Goal: Information Seeking & Learning: Learn about a topic

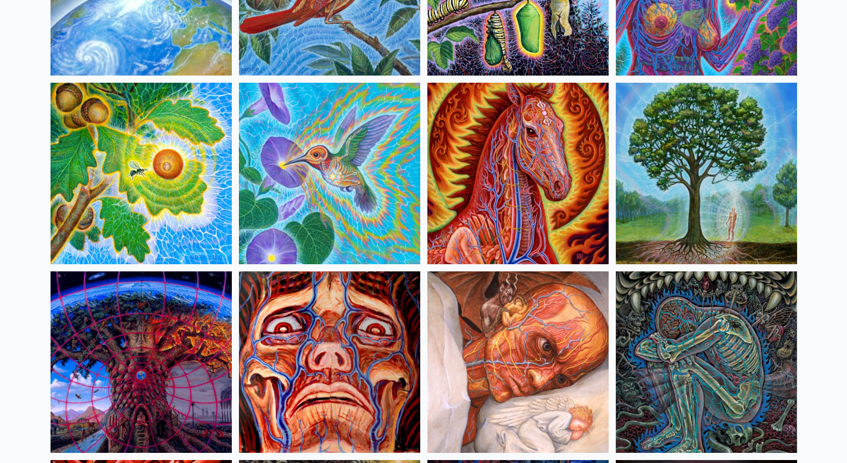
scroll to position [2484, 0]
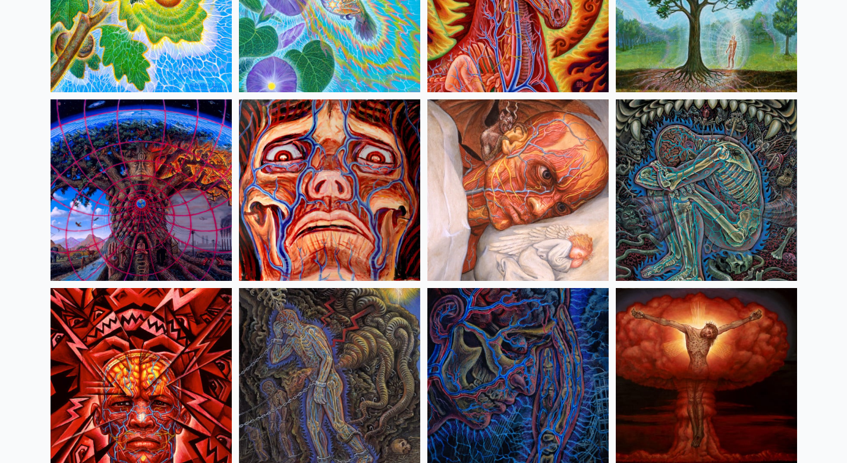
click at [700, 194] on img at bounding box center [706, 189] width 181 height 181
click at [701, 172] on img at bounding box center [706, 189] width 181 height 181
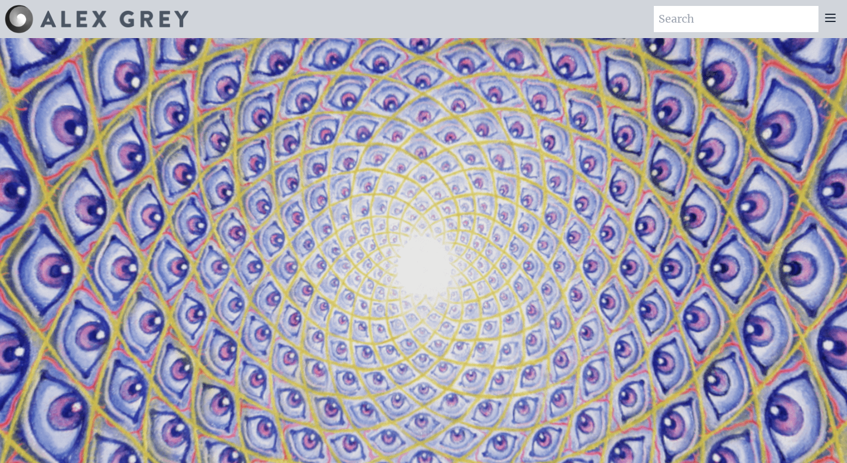
click at [835, 17] on icon at bounding box center [831, 18] width 14 height 14
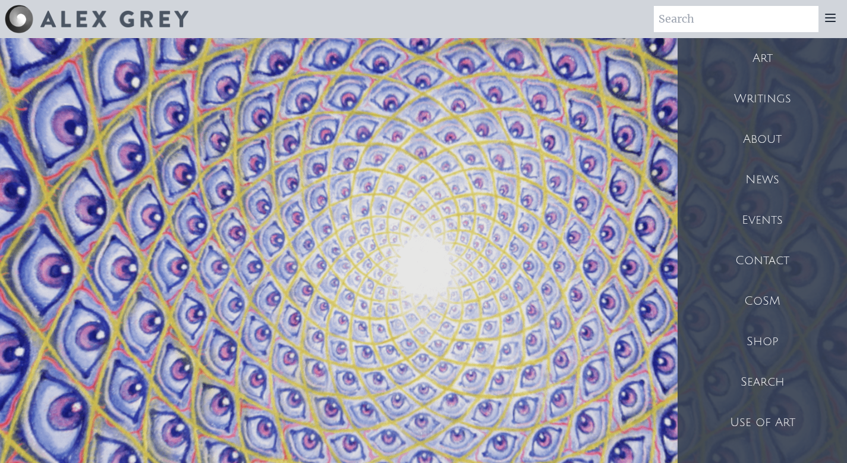
click at [763, 55] on div "Art" at bounding box center [762, 58] width 169 height 40
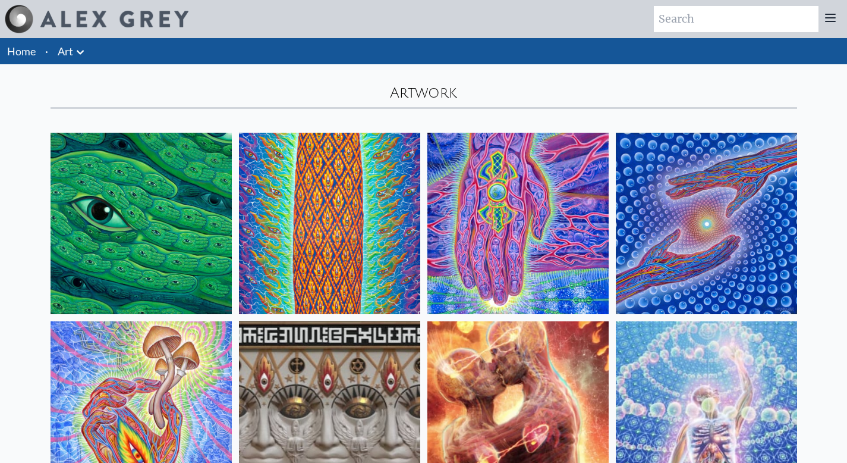
click at [77, 58] on icon at bounding box center [80, 52] width 14 height 14
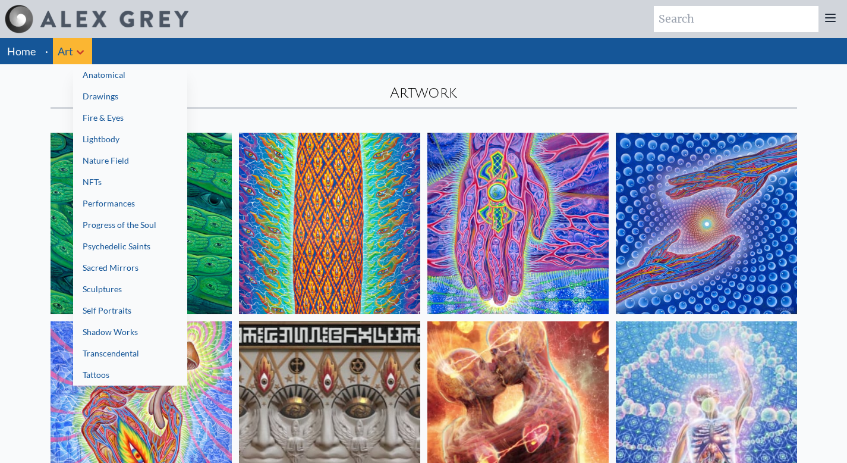
click at [134, 335] on link "Shadow Works" at bounding box center [130, 331] width 114 height 21
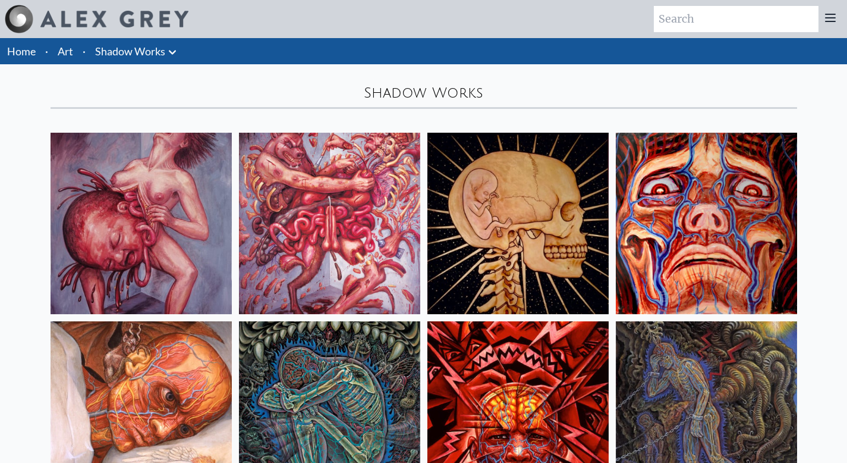
click at [174, 50] on icon at bounding box center [172, 52] width 14 height 14
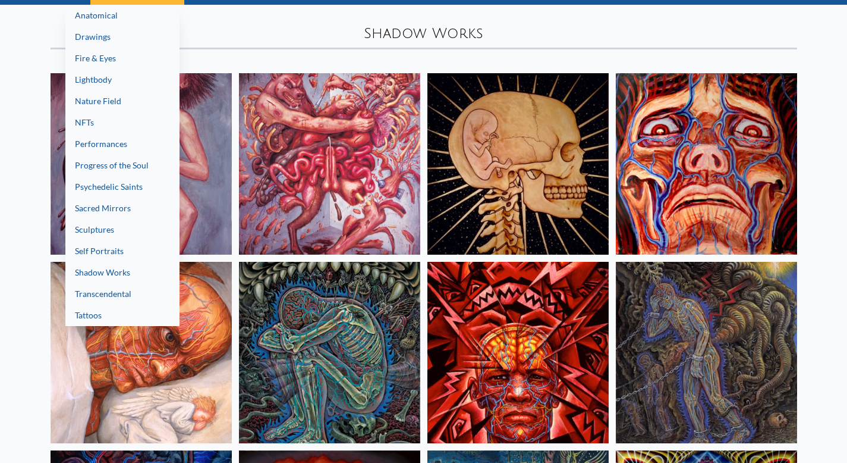
scroll to position [80, 0]
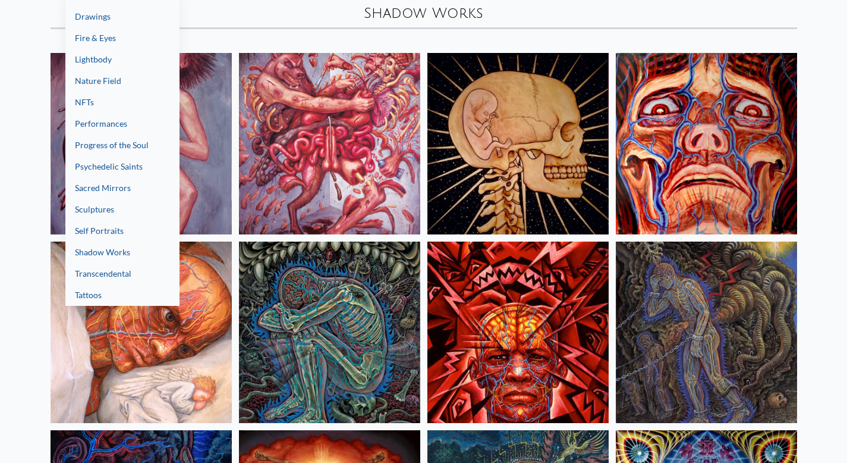
click at [297, 17] on div at bounding box center [423, 231] width 847 height 463
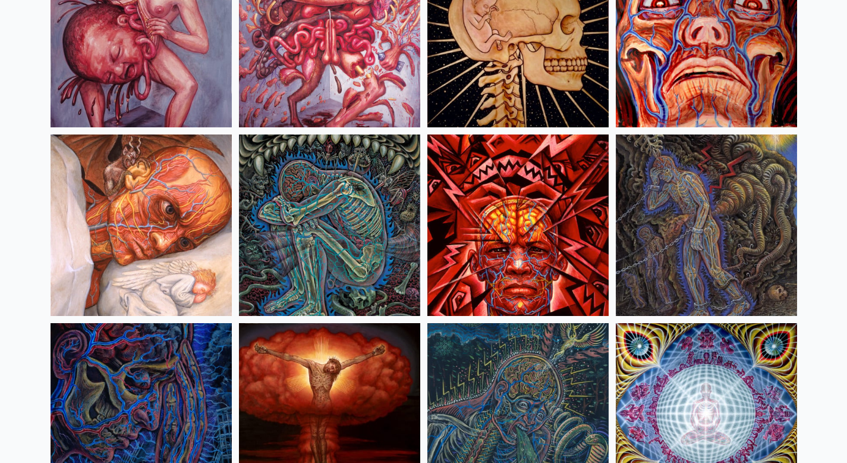
scroll to position [193, 0]
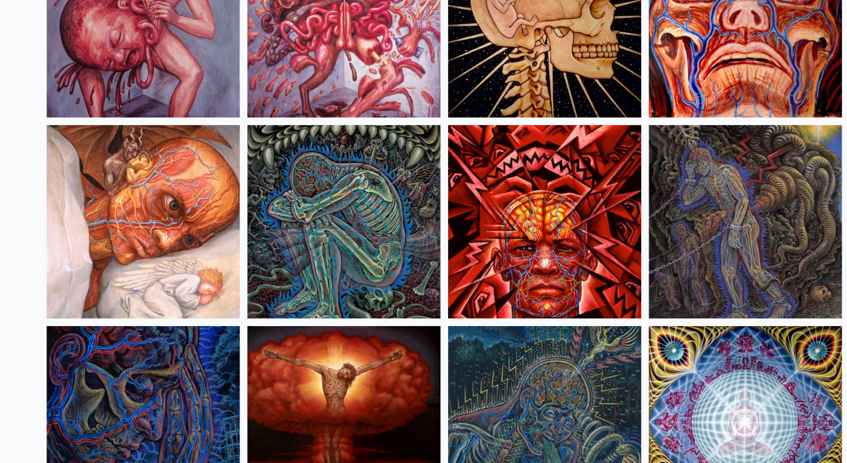
click at [762, 201] on img at bounding box center [706, 218] width 181 height 181
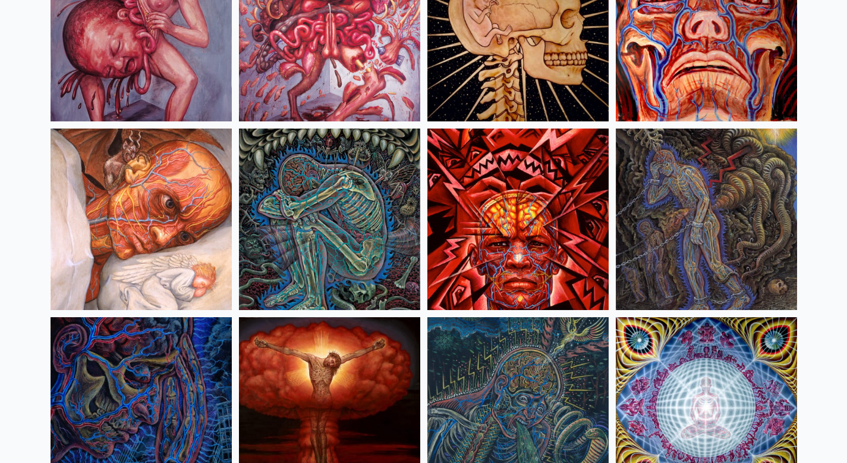
click at [316, 187] on img at bounding box center [329, 218] width 181 height 181
click at [716, 234] on img at bounding box center [706, 218] width 181 height 181
click at [339, 221] on img at bounding box center [329, 218] width 181 height 181
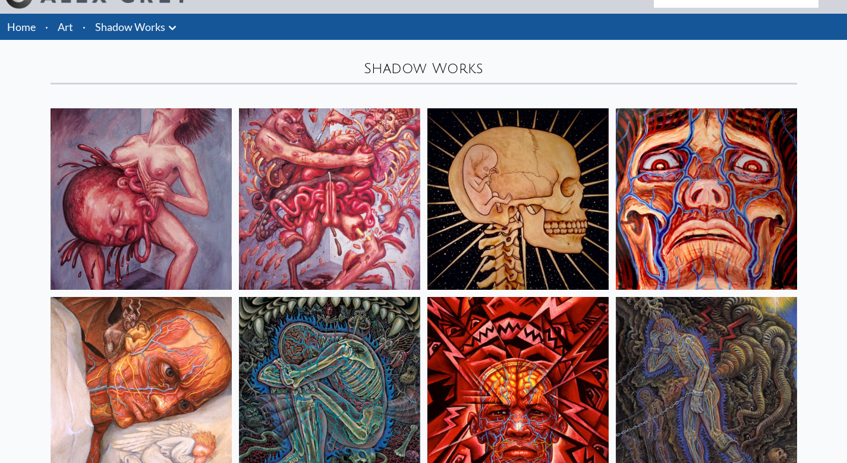
scroll to position [0, 0]
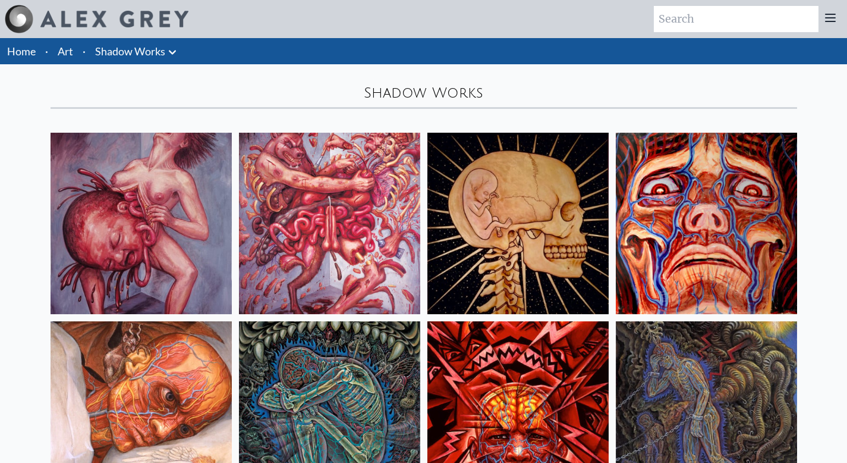
click at [174, 48] on icon at bounding box center [172, 52] width 14 height 14
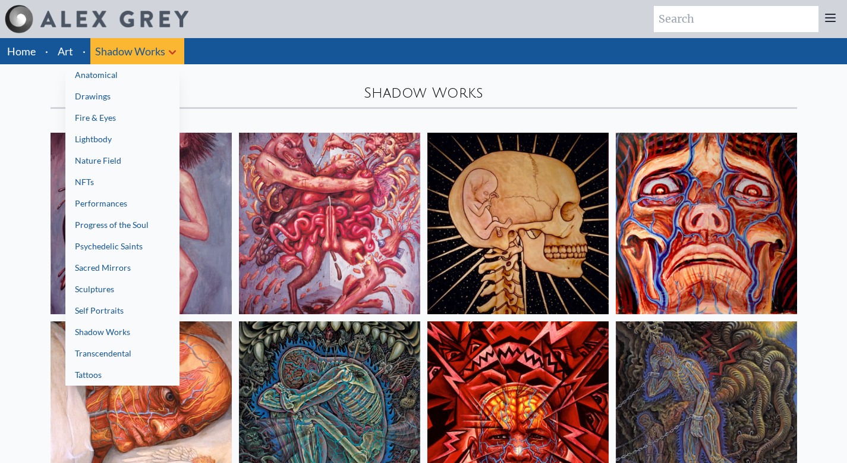
click at [136, 155] on link "Nature Field" at bounding box center [122, 160] width 114 height 21
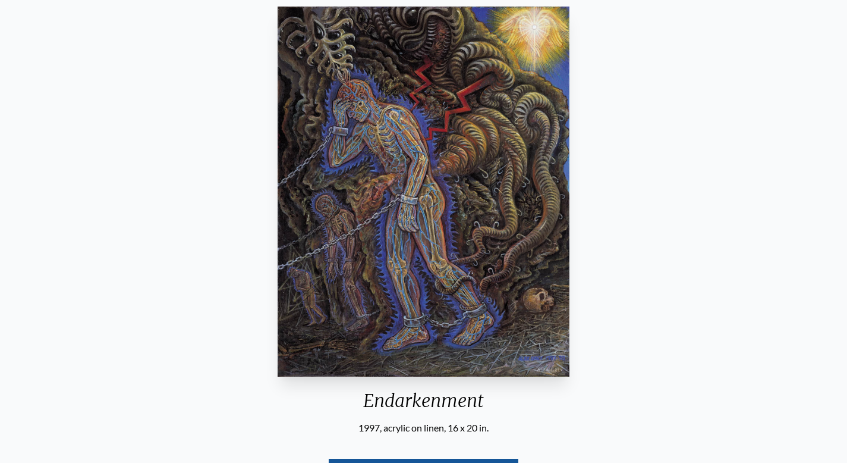
scroll to position [107, 0]
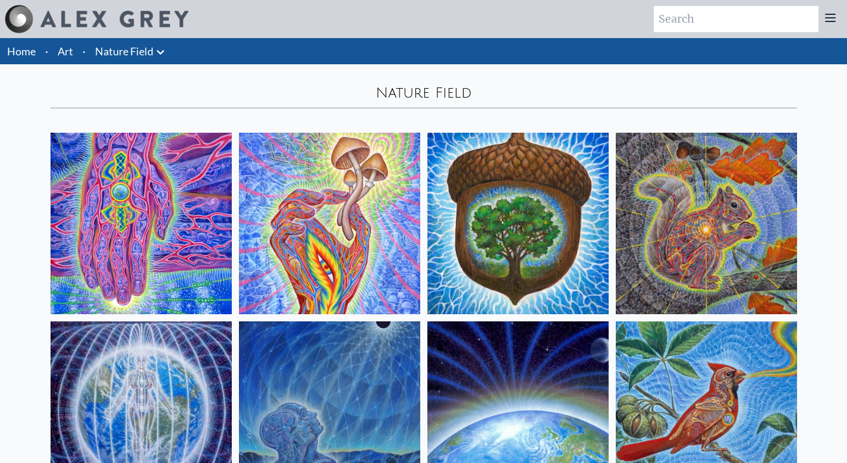
click at [374, 245] on img at bounding box center [329, 223] width 181 height 181
click at [152, 48] on link "Nature Field" at bounding box center [124, 51] width 58 height 17
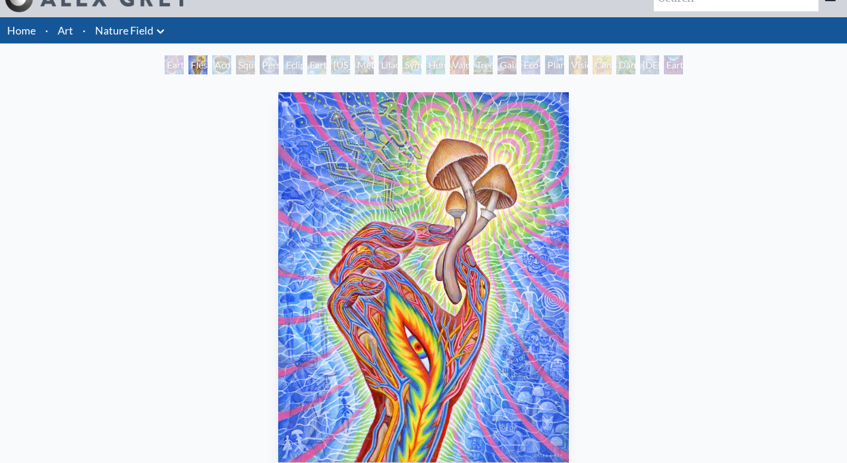
scroll to position [23, 0]
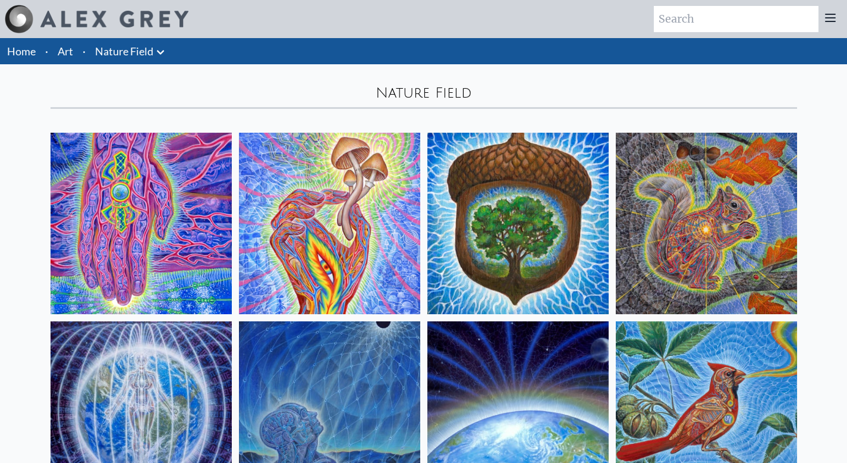
click at [159, 49] on icon at bounding box center [160, 52] width 14 height 14
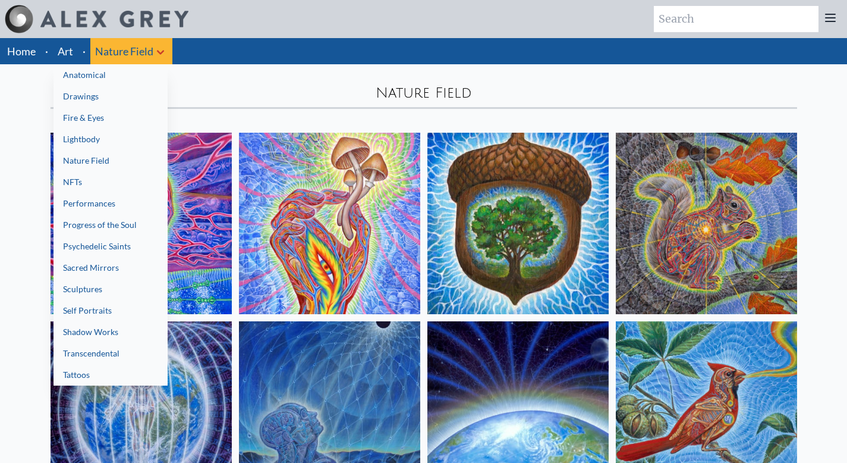
click at [120, 75] on link "Anatomical" at bounding box center [111, 74] width 114 height 21
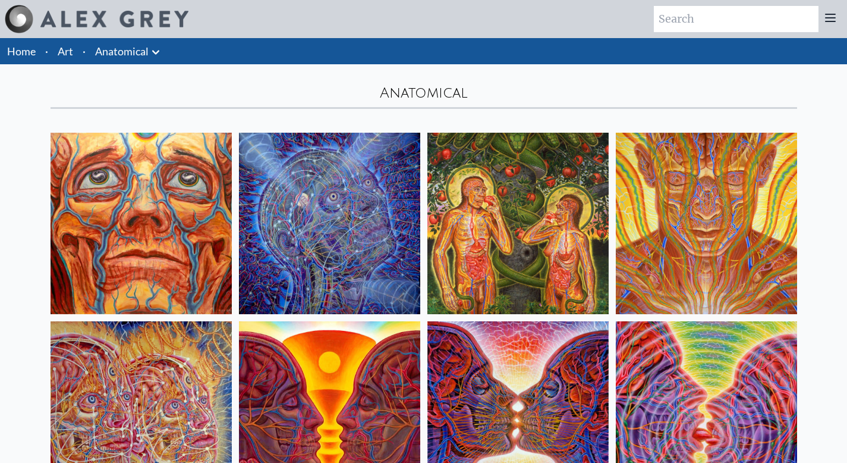
click at [147, 51] on link "Anatomical" at bounding box center [122, 51] width 54 height 17
click at [160, 50] on icon at bounding box center [156, 52] width 14 height 14
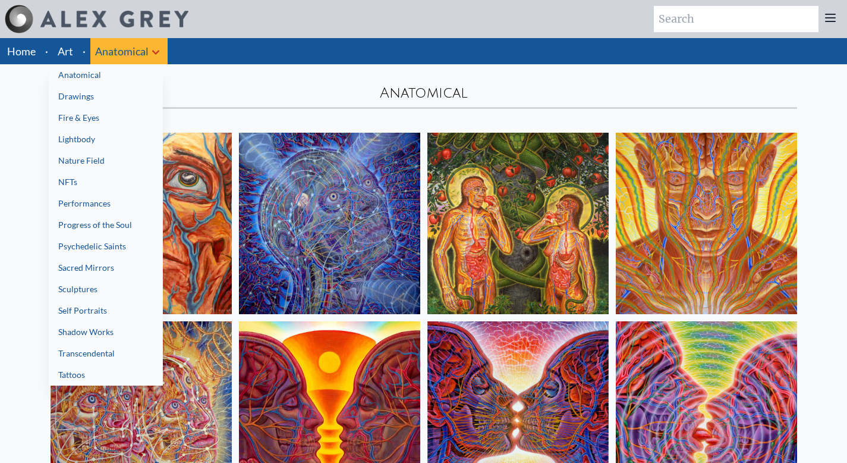
click at [123, 117] on link "Fire & Eyes" at bounding box center [106, 117] width 114 height 21
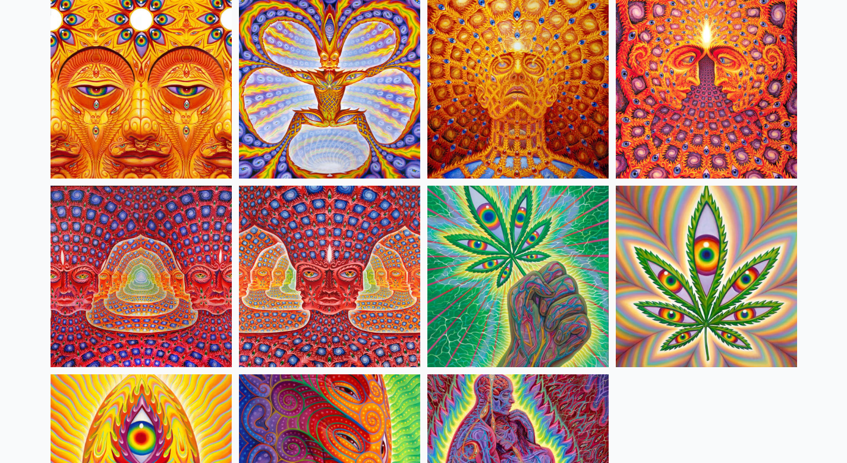
scroll to position [1075, 0]
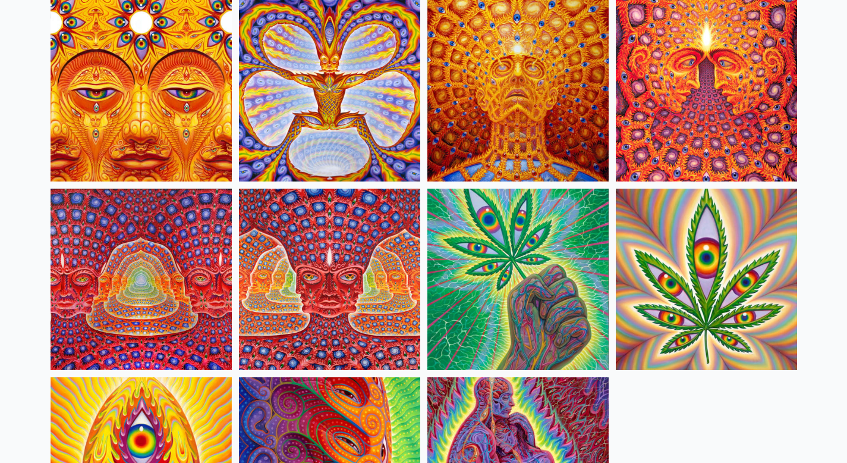
click at [334, 287] on img at bounding box center [329, 278] width 181 height 181
click at [158, 227] on img at bounding box center [141, 278] width 181 height 181
click at [348, 276] on img at bounding box center [329, 278] width 181 height 181
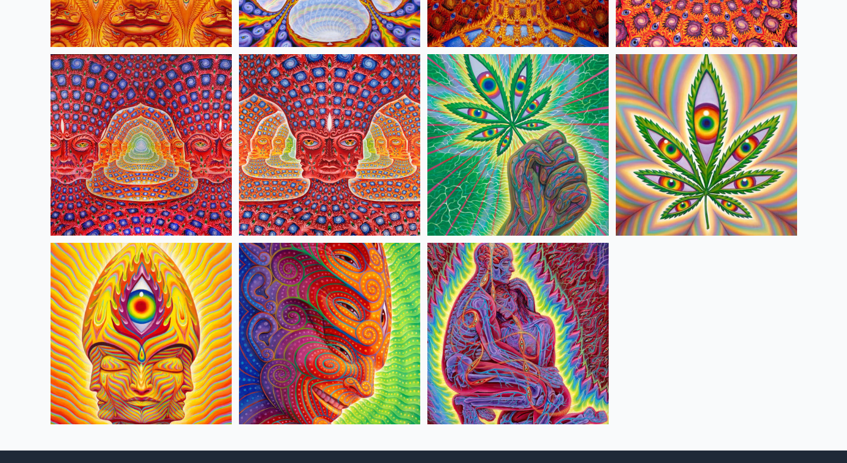
scroll to position [1212, 0]
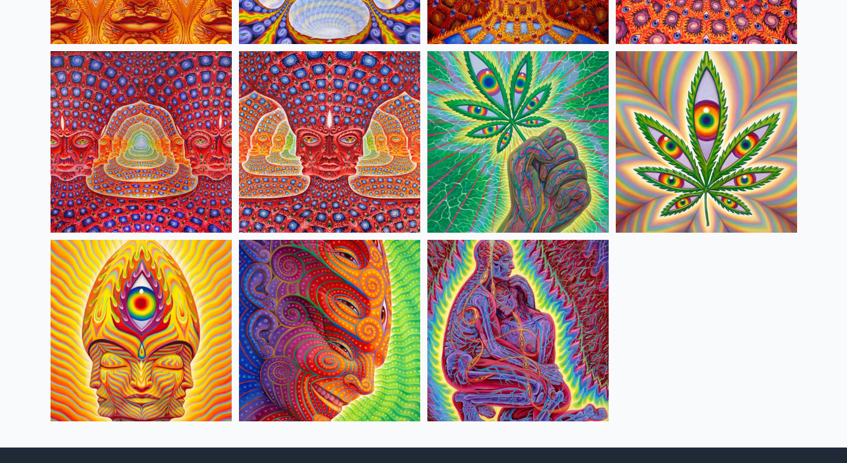
click at [542, 124] on img at bounding box center [518, 141] width 181 height 181
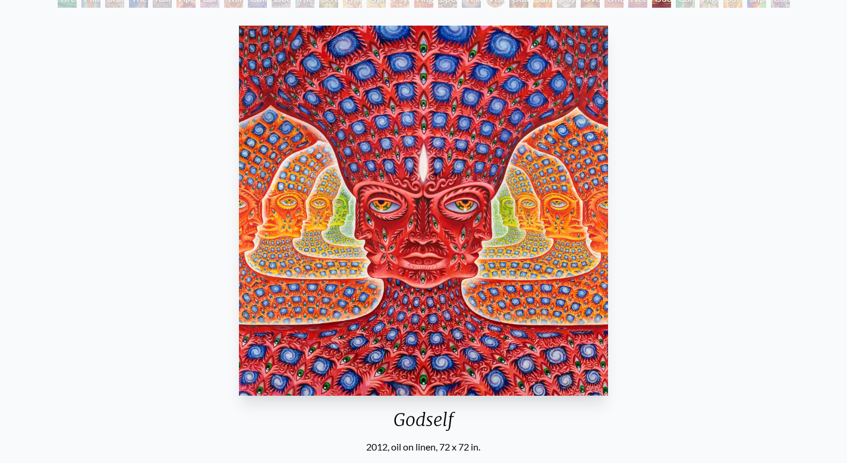
scroll to position [87, 0]
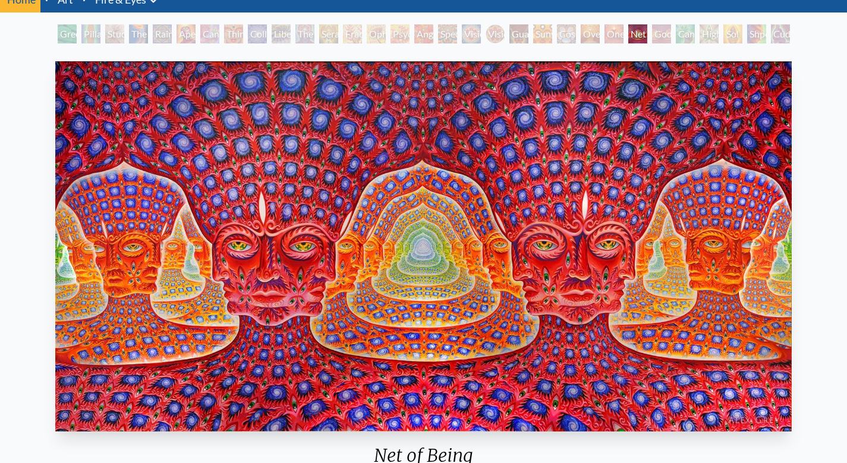
scroll to position [63, 0]
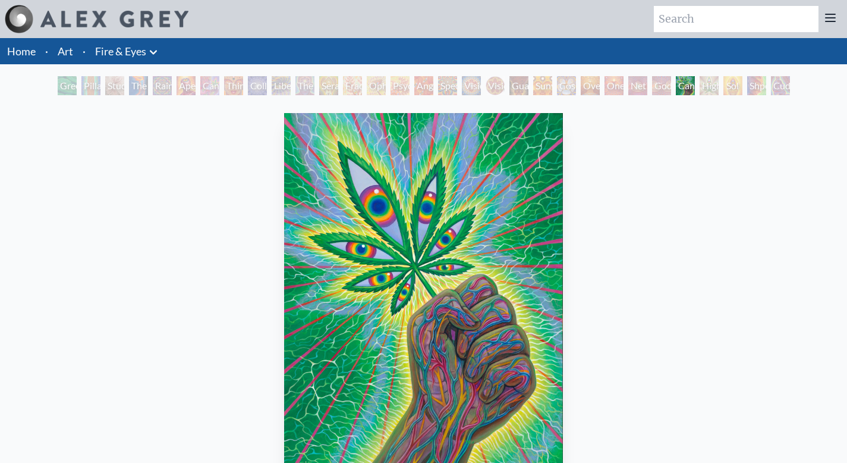
click at [155, 50] on icon at bounding box center [153, 52] width 14 height 14
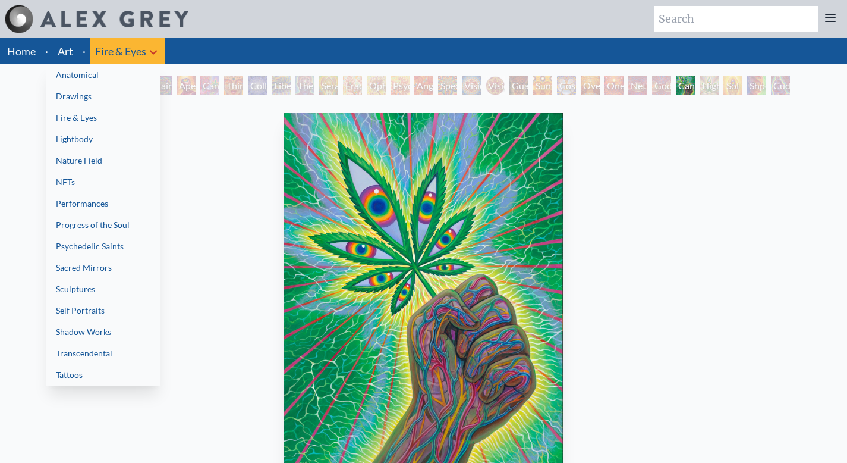
click at [122, 137] on link "Lightbody" at bounding box center [103, 138] width 114 height 21
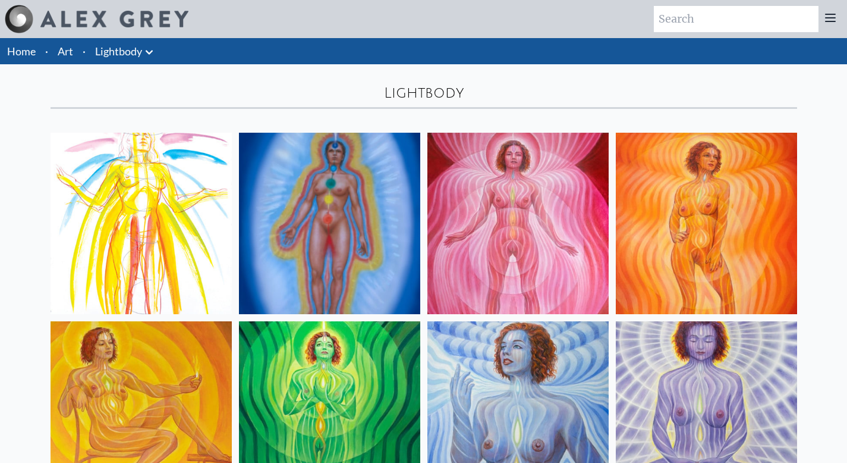
click at [153, 53] on icon at bounding box center [149, 52] width 14 height 14
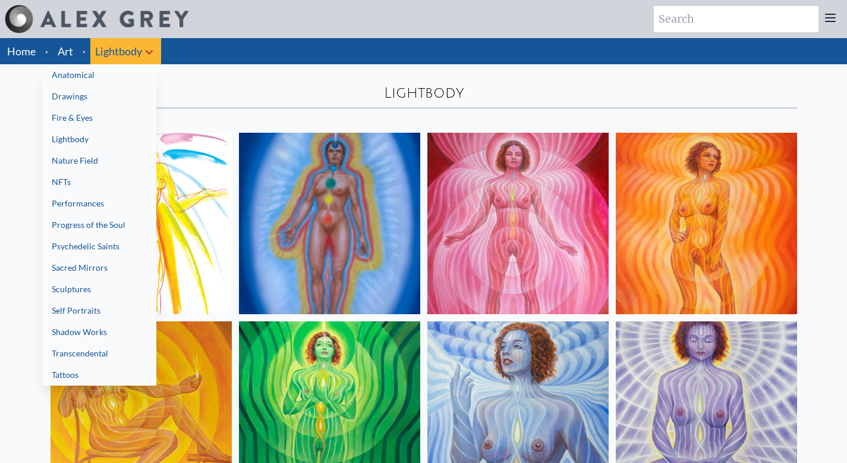
click at [114, 223] on link "Progress of the Soul" at bounding box center [99, 224] width 114 height 21
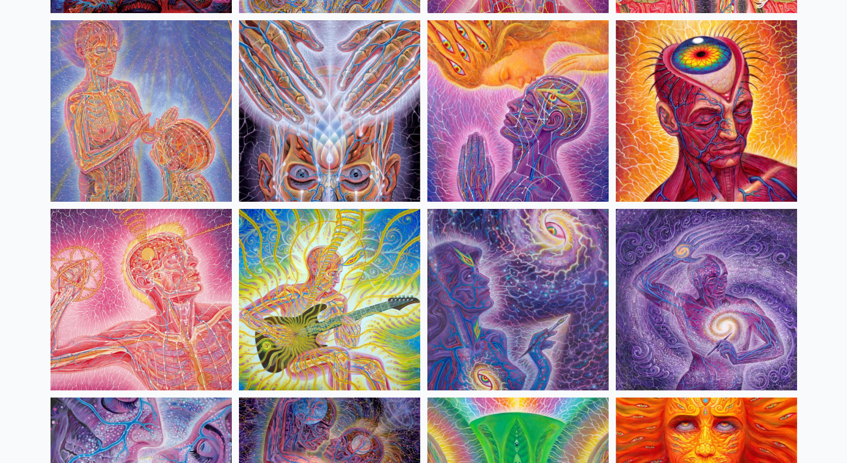
scroll to position [1698, 0]
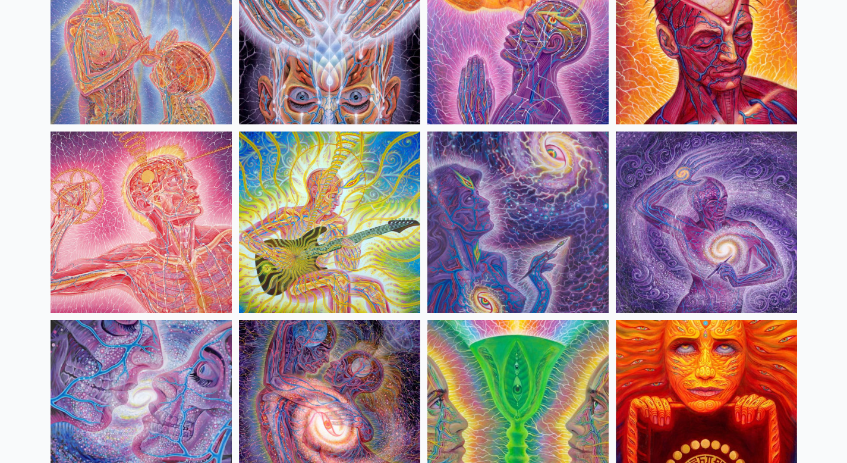
click at [326, 200] on img at bounding box center [329, 221] width 181 height 181
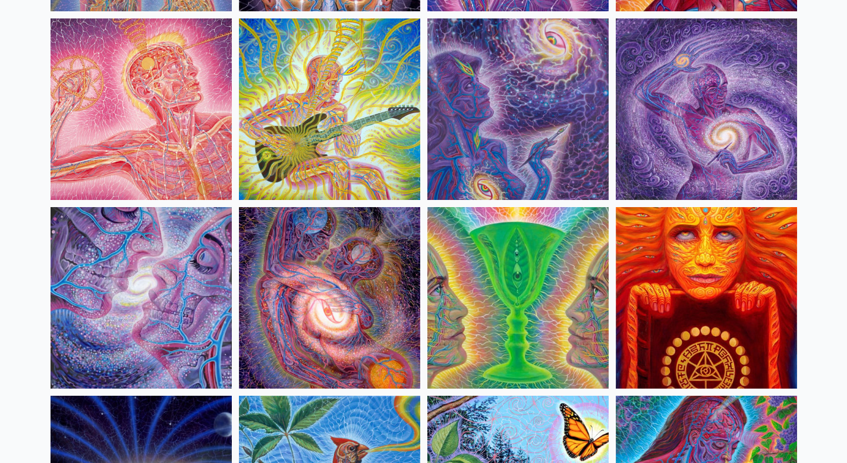
scroll to position [1814, 0]
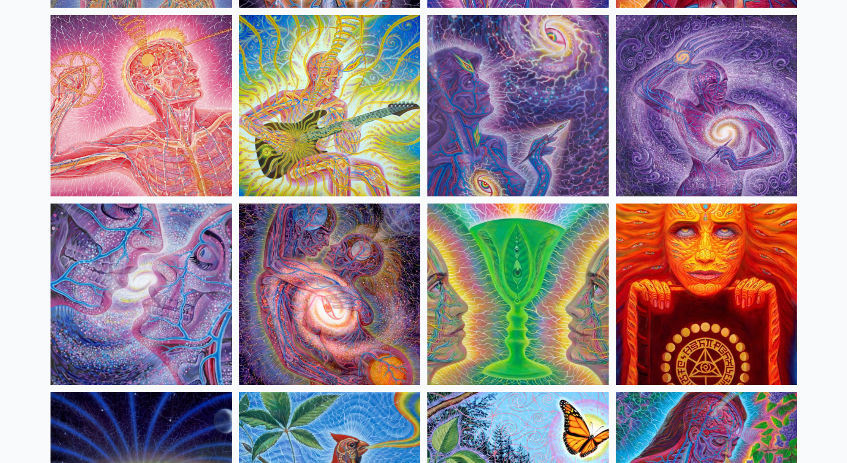
click at [687, 262] on img at bounding box center [706, 293] width 181 height 181
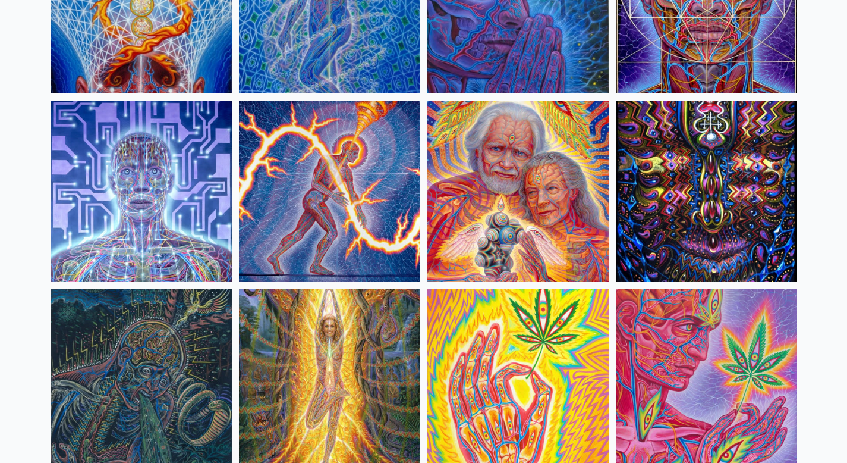
scroll to position [3237, 0]
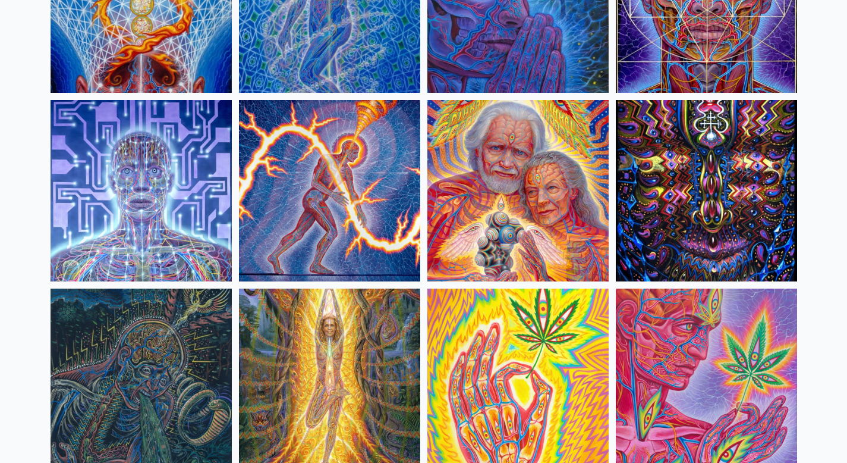
click at [698, 161] on img at bounding box center [706, 190] width 181 height 181
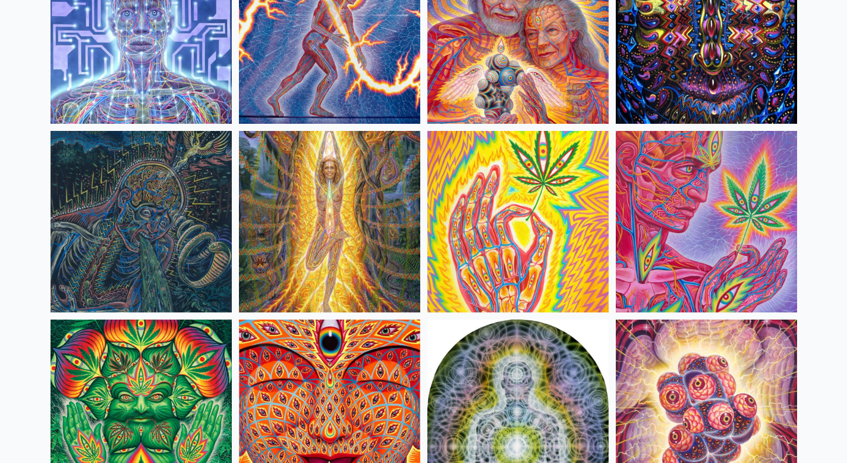
scroll to position [3401, 0]
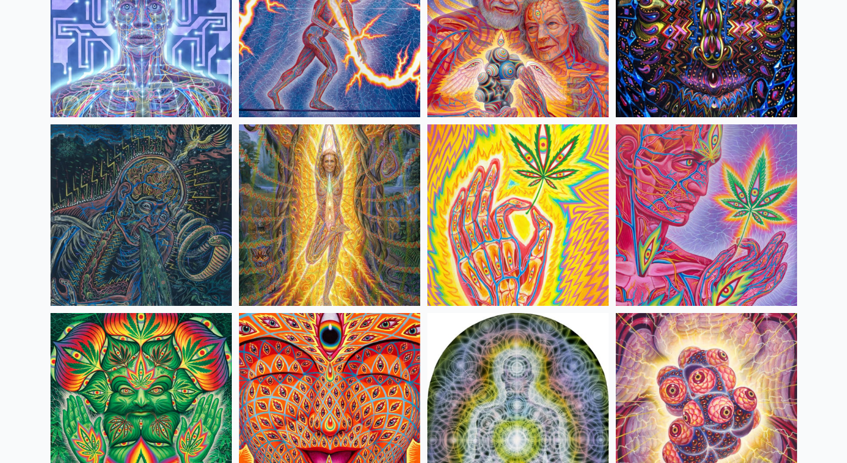
click at [139, 230] on img at bounding box center [141, 214] width 181 height 181
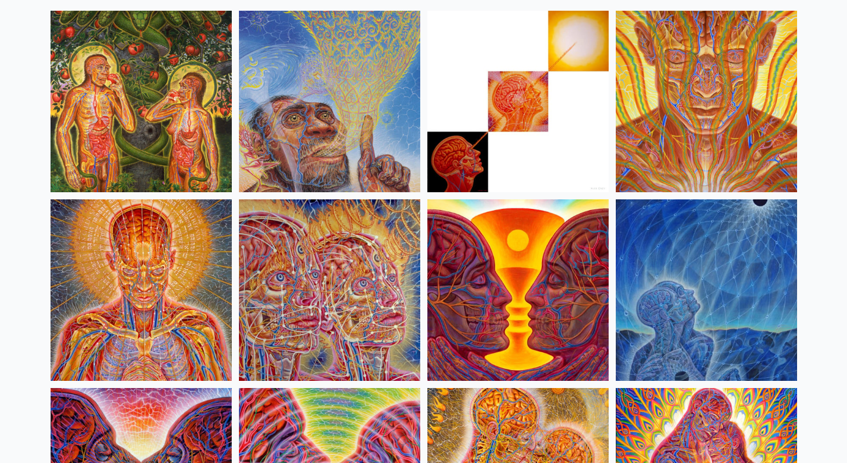
scroll to position [0, 0]
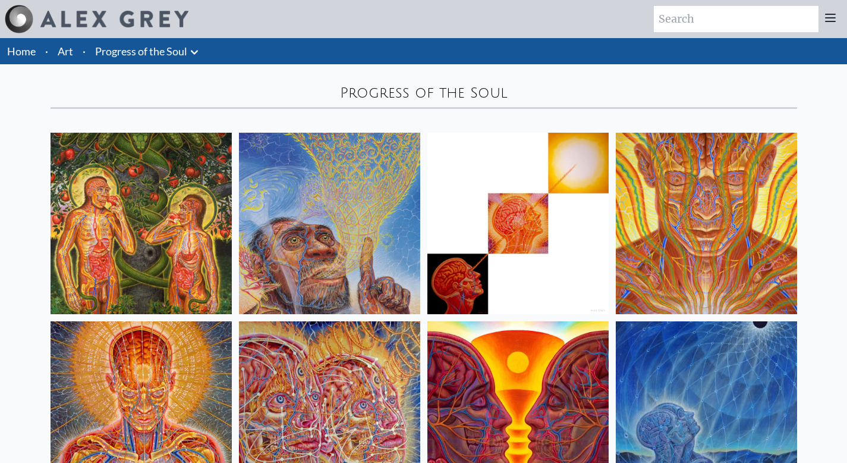
click at [193, 52] on icon at bounding box center [194, 52] width 7 height 4
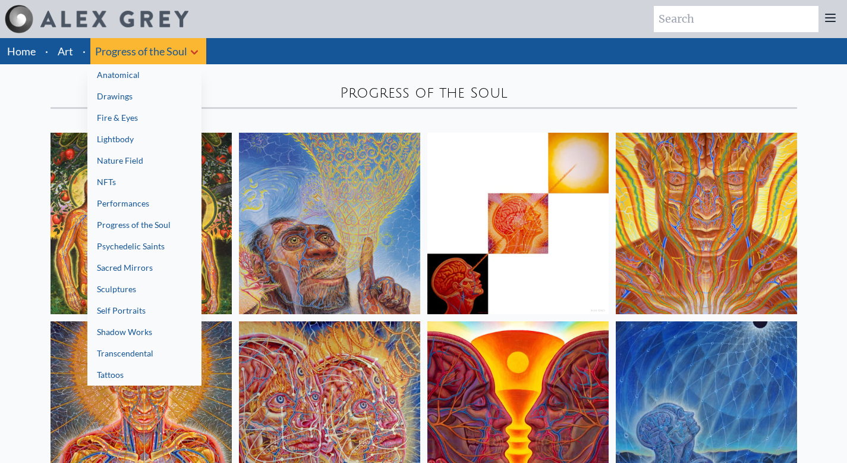
click at [145, 268] on link "Sacred Mirrors" at bounding box center [144, 267] width 114 height 21
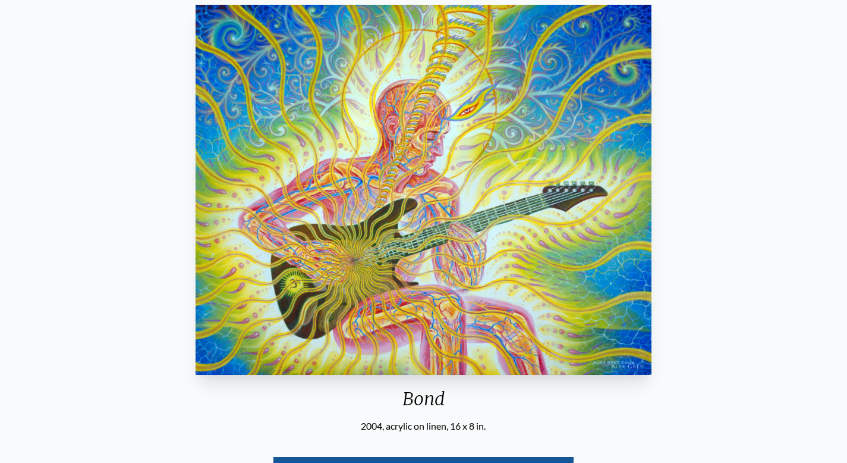
scroll to position [162, 0]
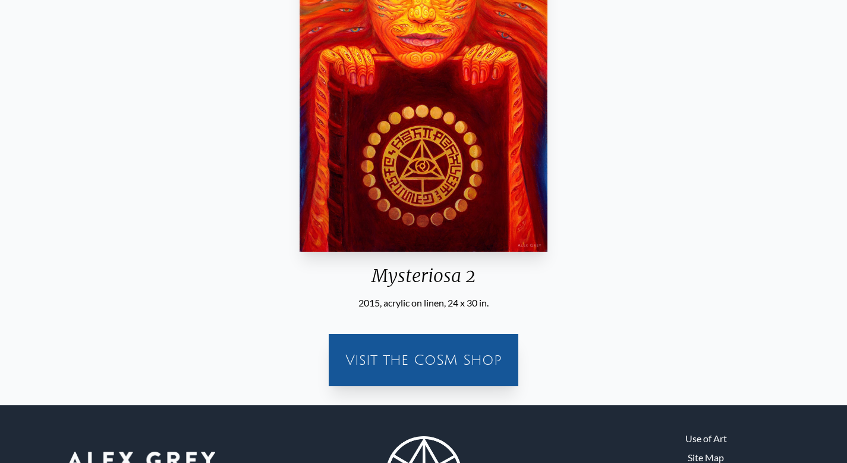
scroll to position [298, 0]
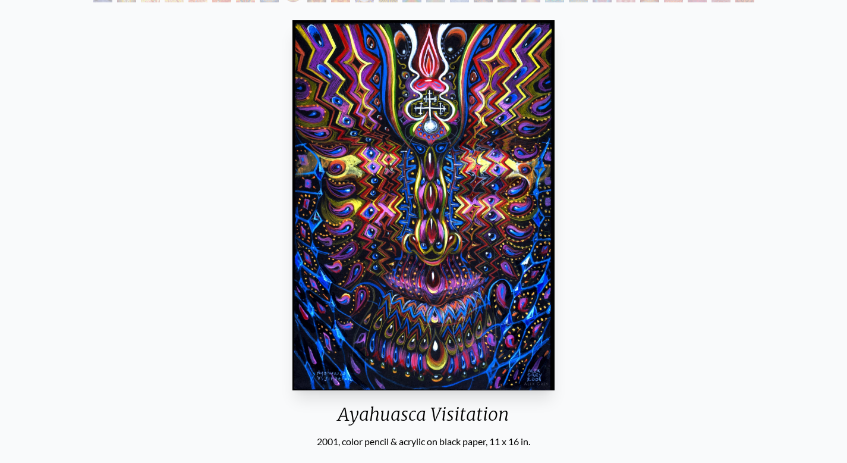
scroll to position [153, 0]
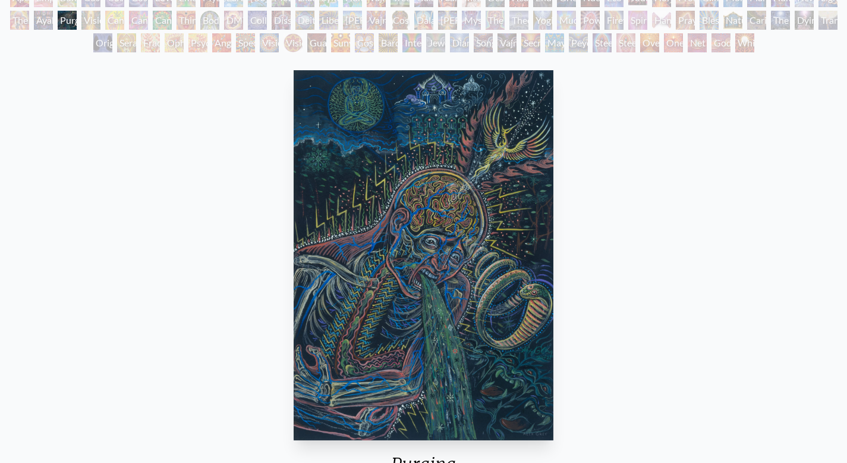
scroll to position [109, 0]
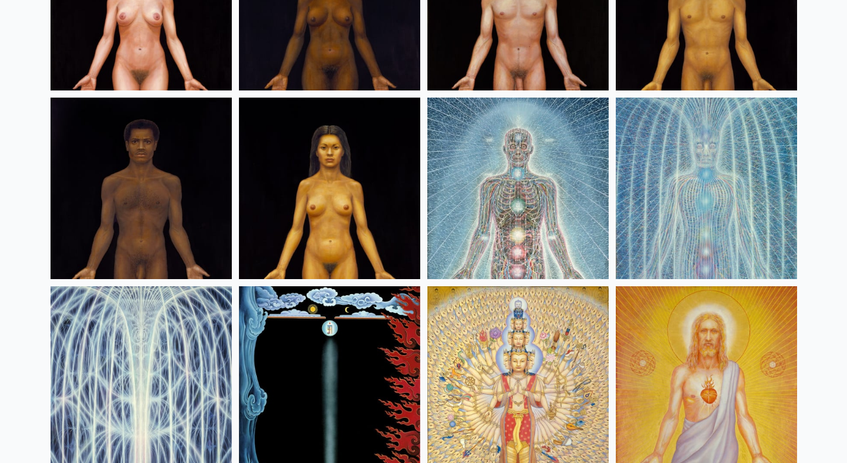
scroll to position [599, 0]
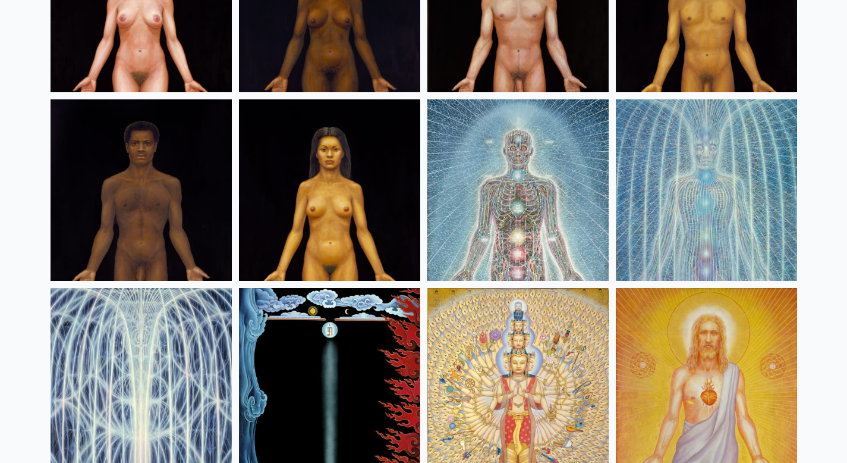
click at [689, 190] on img at bounding box center [706, 189] width 181 height 181
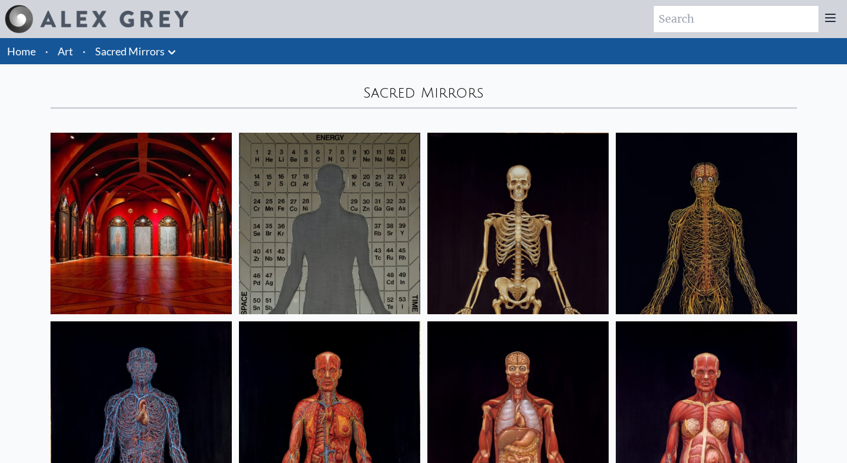
click at [171, 55] on icon at bounding box center [172, 52] width 14 height 14
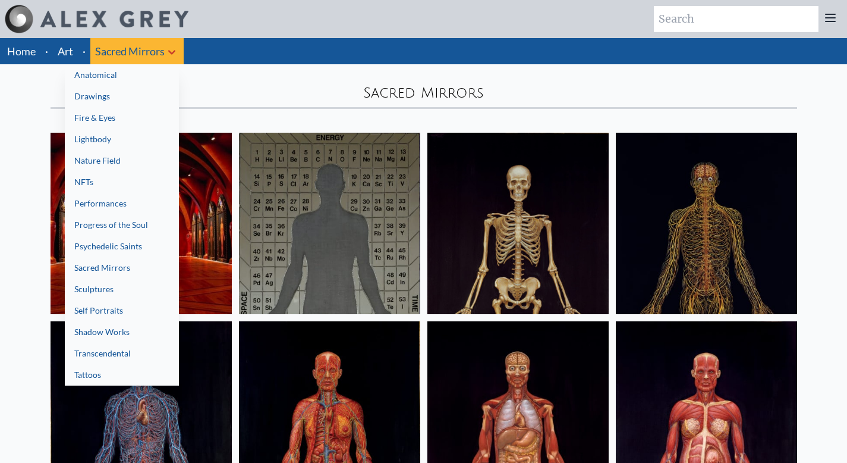
click at [131, 334] on link "Shadow Works" at bounding box center [122, 331] width 114 height 21
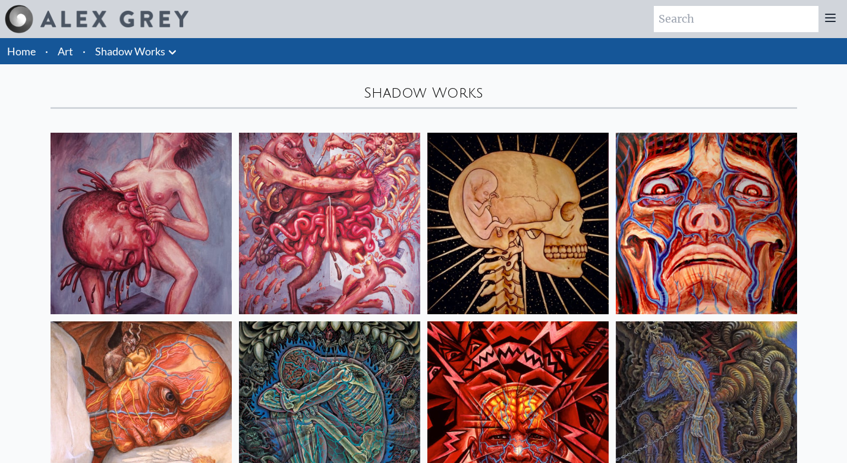
click at [173, 54] on icon at bounding box center [172, 52] width 7 height 4
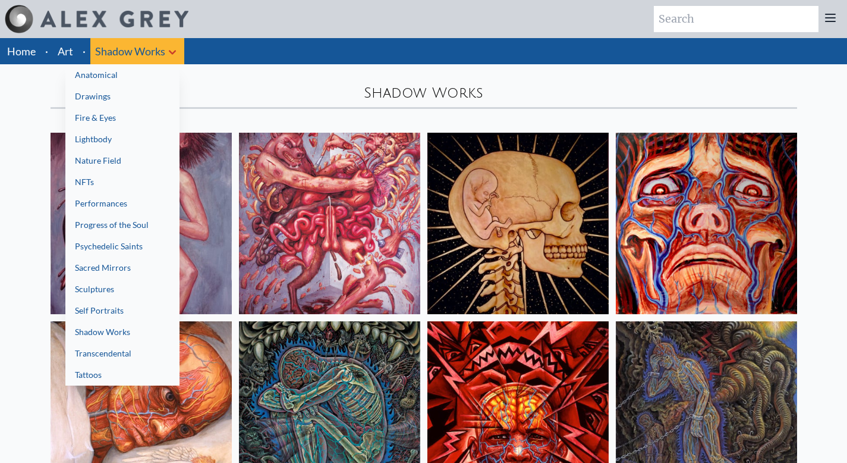
click at [127, 356] on link "Transcendental" at bounding box center [122, 352] width 114 height 21
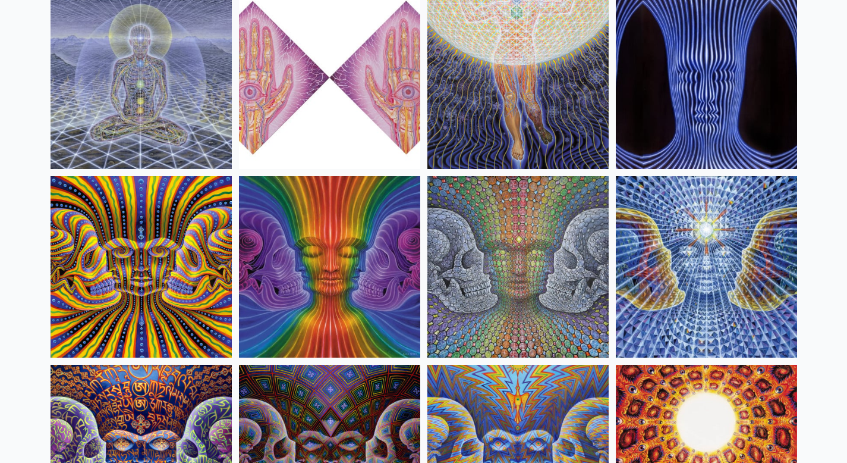
scroll to position [898, 0]
click at [110, 271] on img at bounding box center [141, 267] width 181 height 181
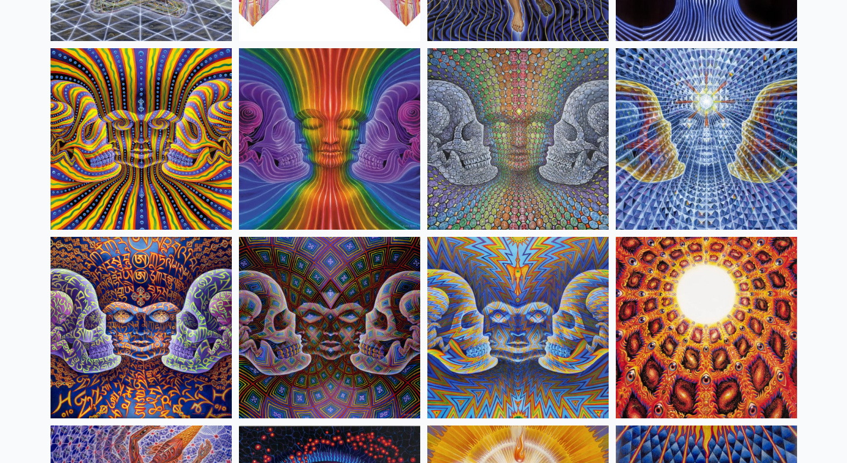
scroll to position [1025, 0]
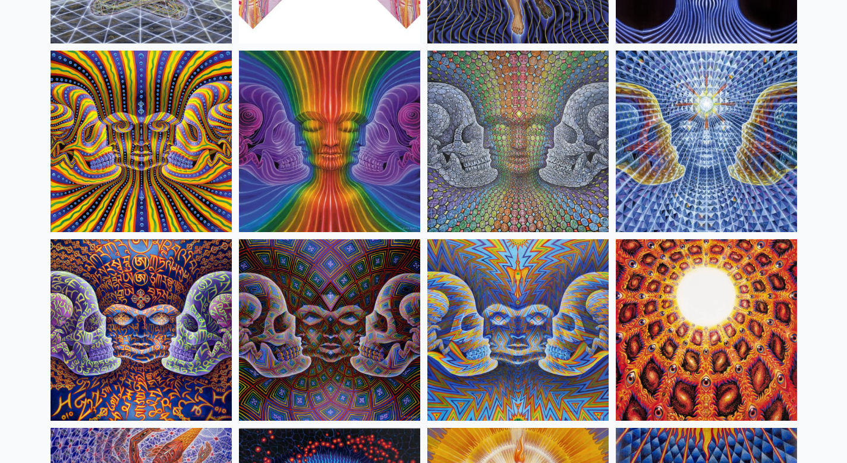
click at [177, 335] on img at bounding box center [141, 329] width 181 height 181
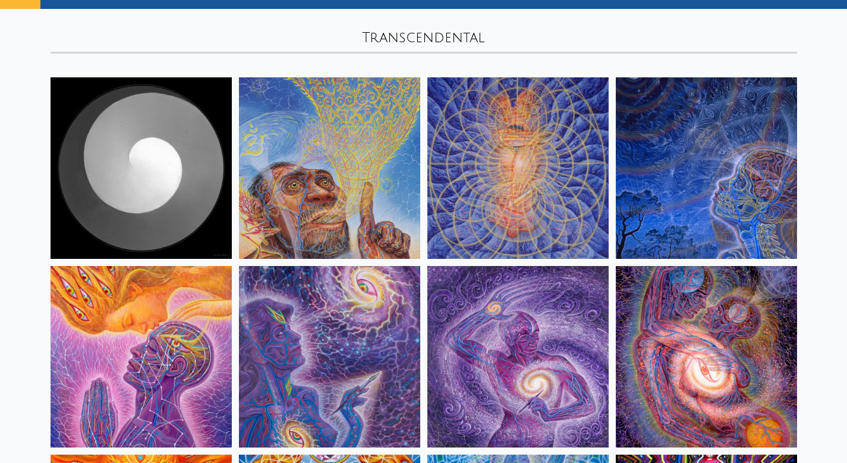
scroll to position [0, 0]
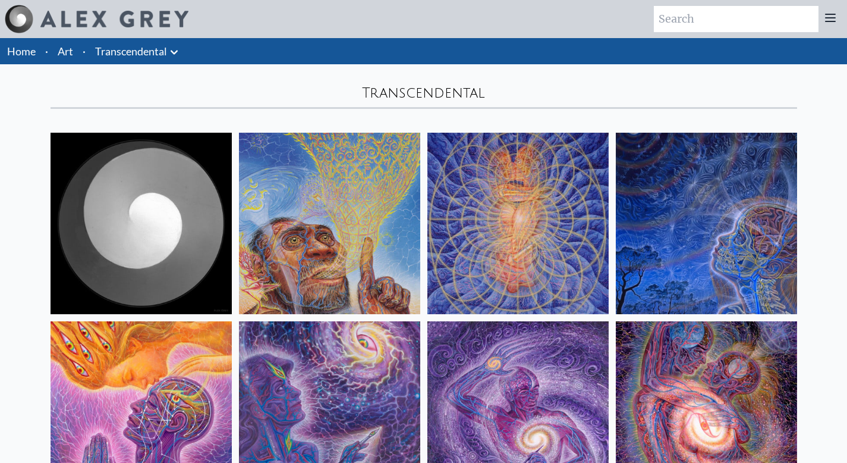
click at [171, 54] on icon at bounding box center [174, 52] width 14 height 14
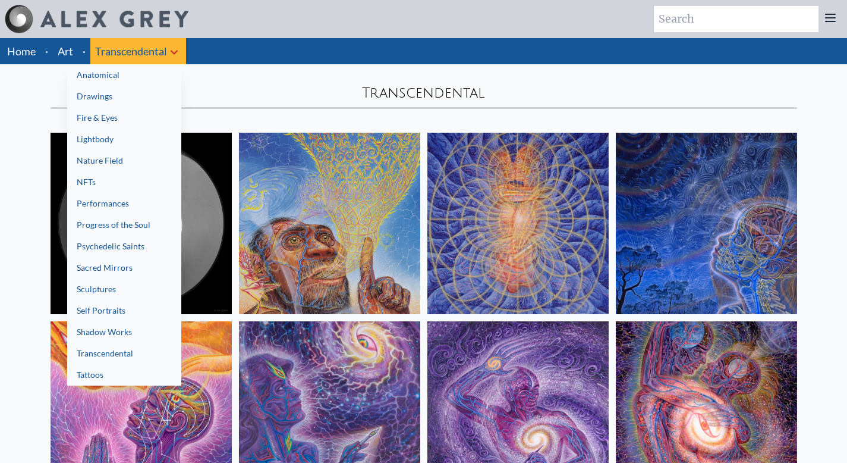
click at [120, 77] on link "Anatomical" at bounding box center [124, 74] width 114 height 21
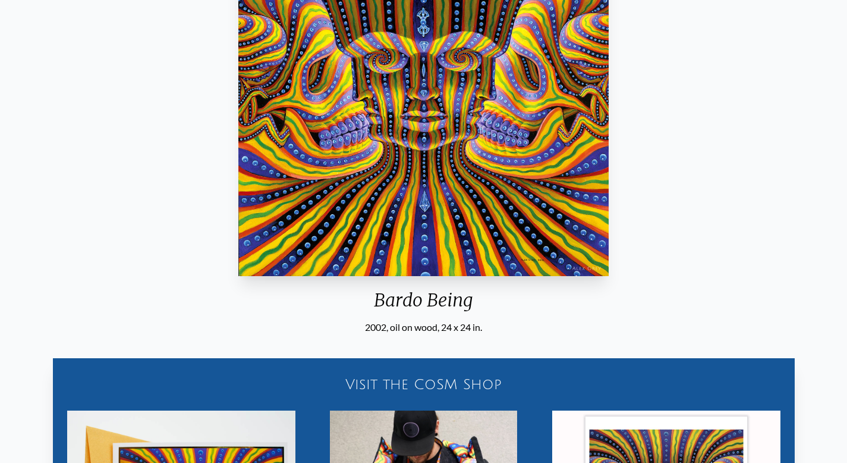
scroll to position [212, 0]
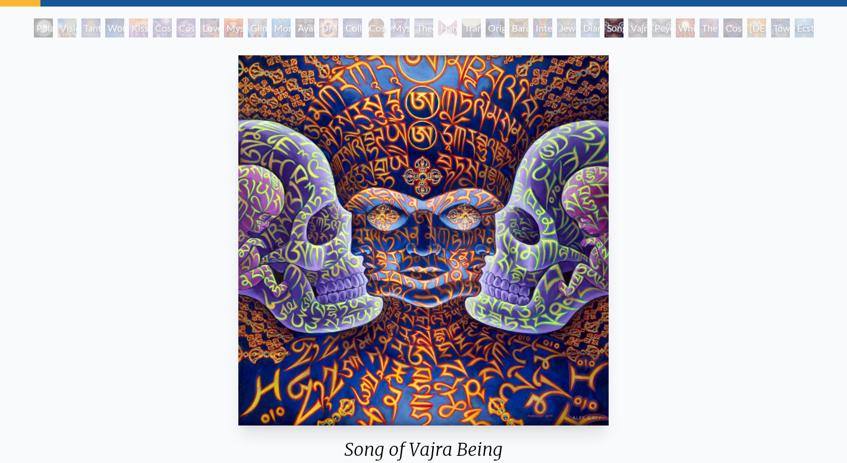
scroll to position [61, 0]
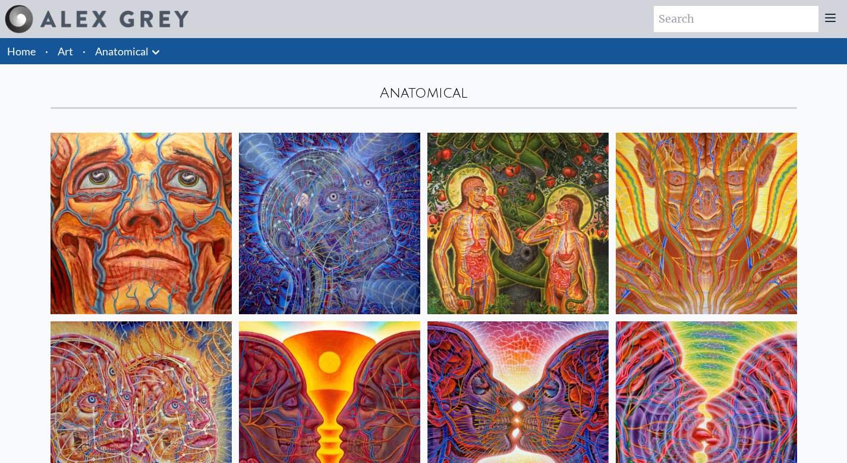
click at [162, 49] on icon at bounding box center [156, 52] width 14 height 14
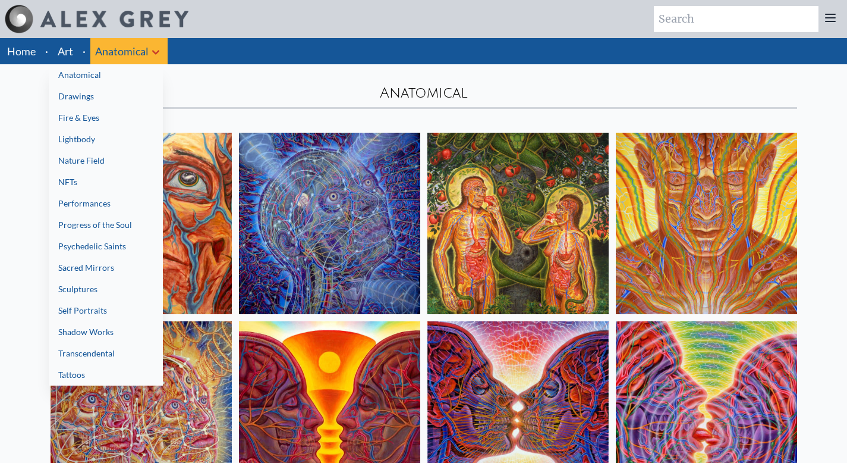
click at [119, 117] on link "Fire & Eyes" at bounding box center [106, 117] width 114 height 21
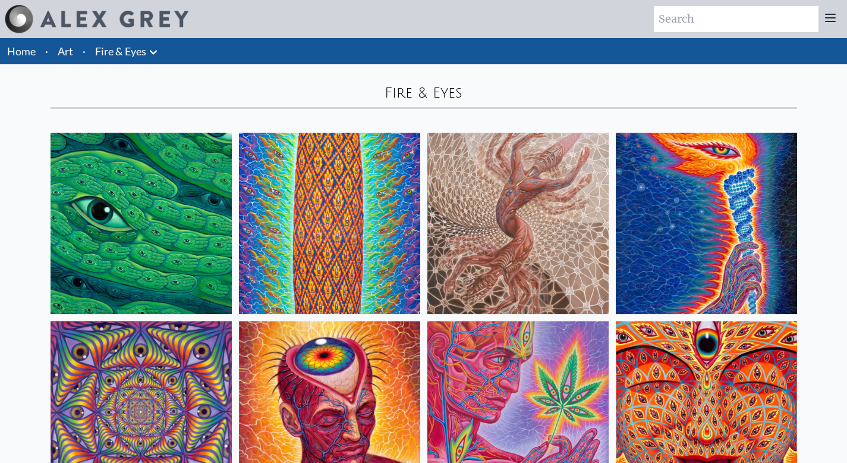
click at [156, 51] on icon at bounding box center [153, 52] width 7 height 4
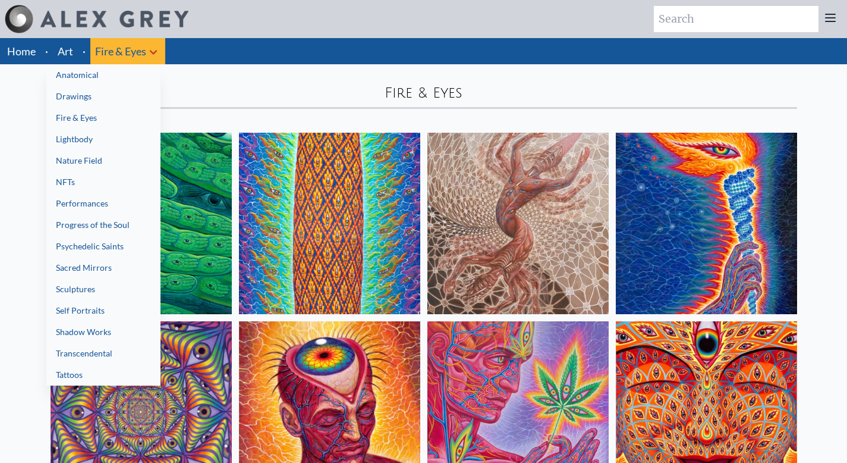
click at [101, 132] on link "Lightbody" at bounding box center [103, 138] width 114 height 21
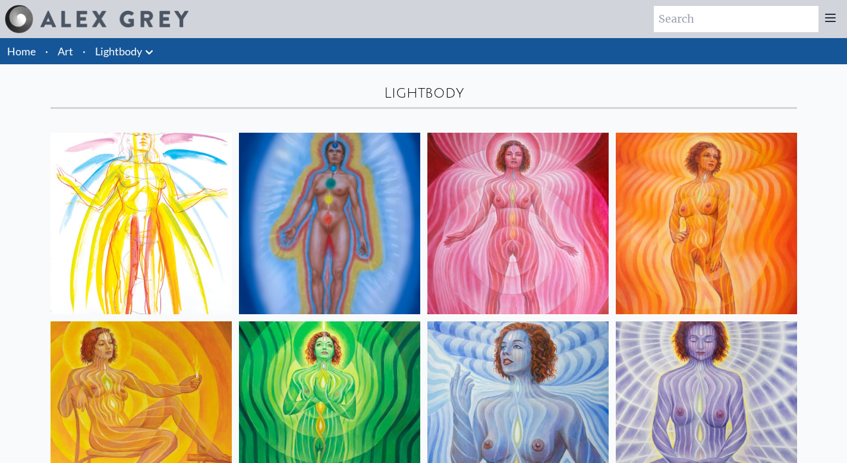
click at [151, 53] on icon at bounding box center [149, 52] width 14 height 14
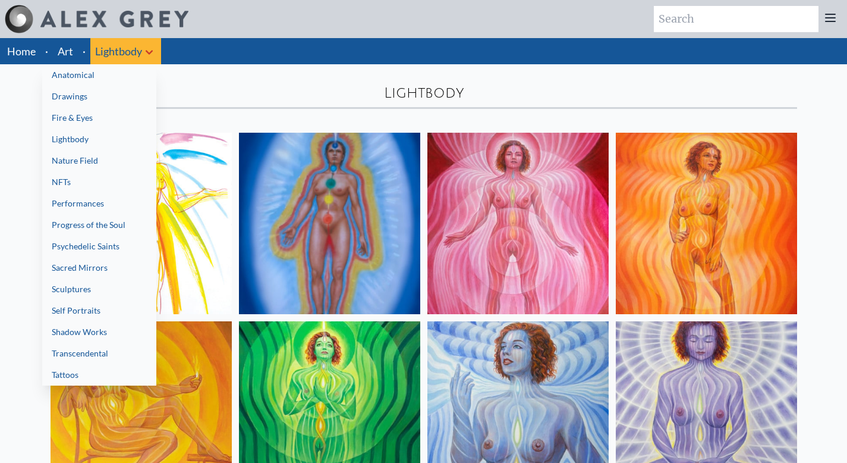
click at [117, 161] on link "Nature Field" at bounding box center [99, 160] width 114 height 21
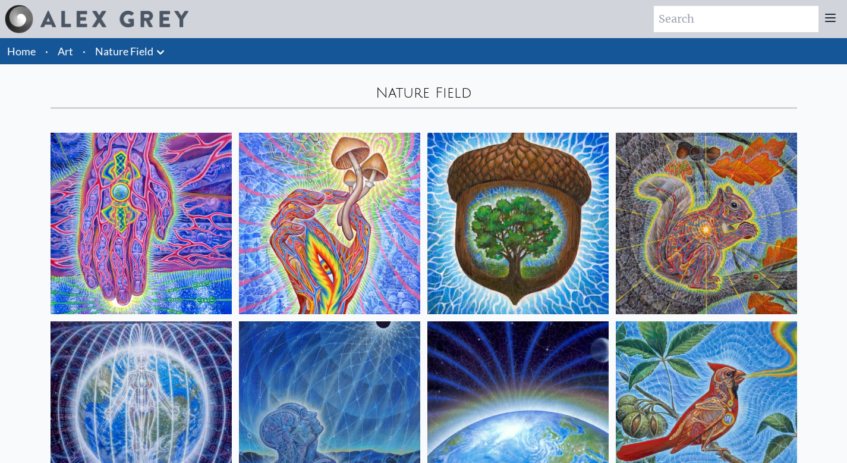
click at [165, 53] on icon at bounding box center [160, 52] width 14 height 14
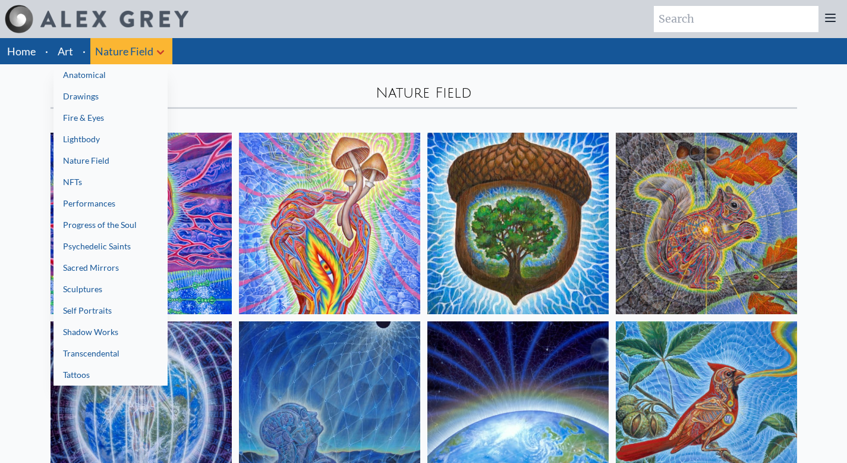
click at [124, 205] on link "Performances" at bounding box center [111, 203] width 114 height 21
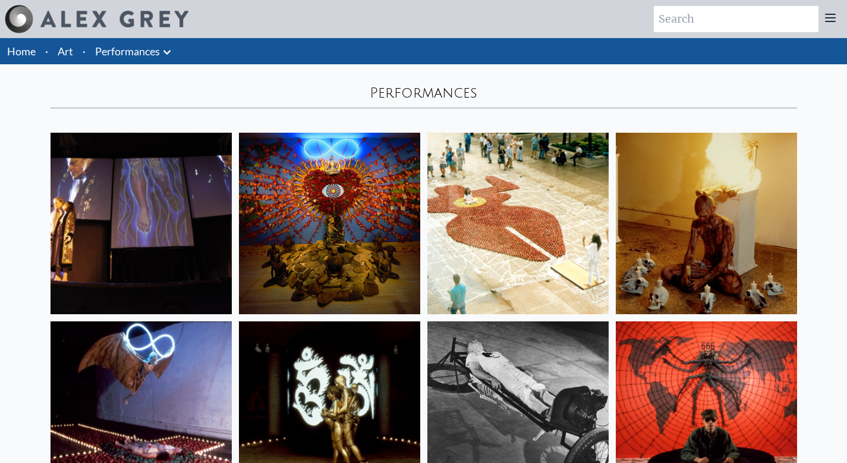
click at [166, 46] on icon at bounding box center [167, 52] width 14 height 14
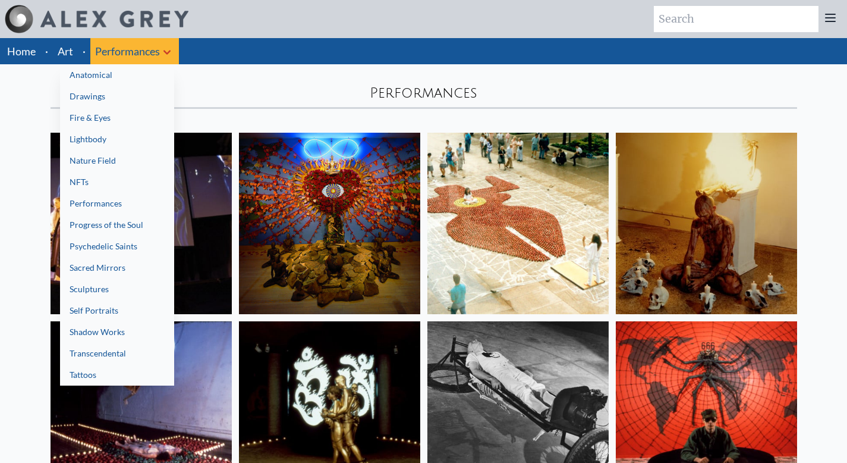
click at [122, 224] on link "Progress of the Soul" at bounding box center [117, 224] width 114 height 21
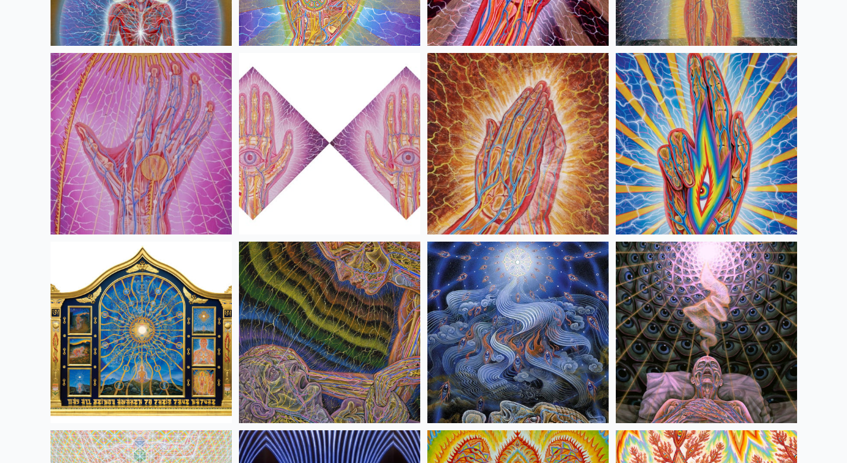
scroll to position [4613, 0]
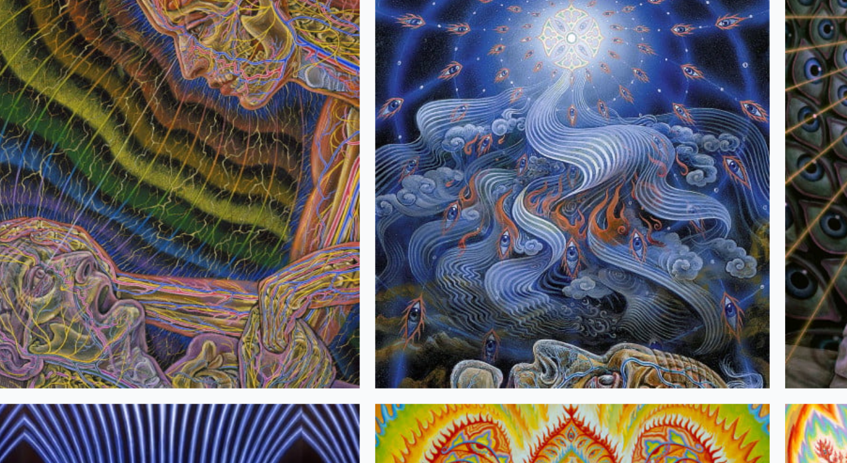
click at [536, 322] on img at bounding box center [518, 322] width 181 height 181
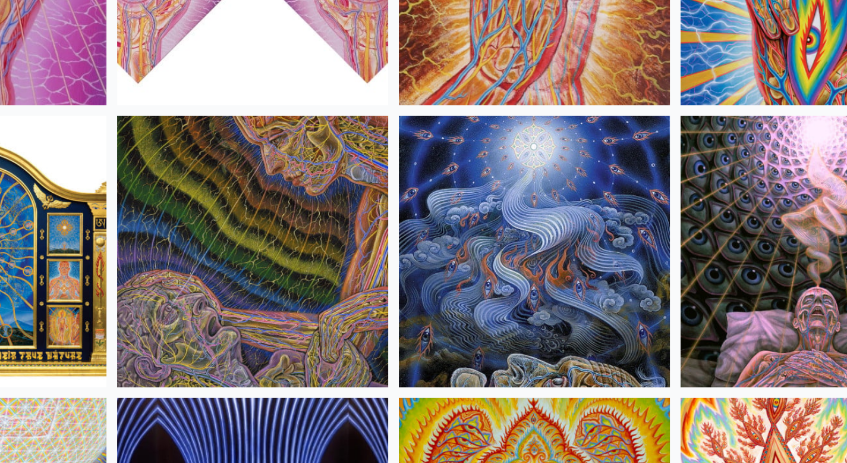
scroll to position [4615, 0]
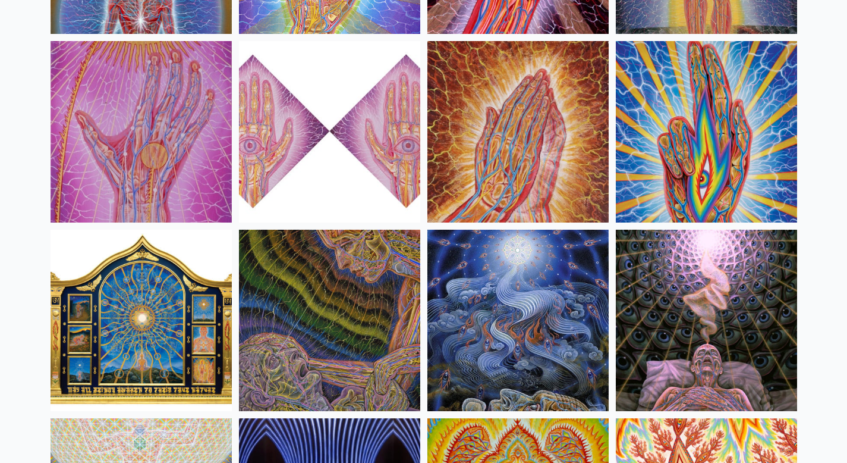
click at [722, 309] on img at bounding box center [706, 320] width 181 height 181
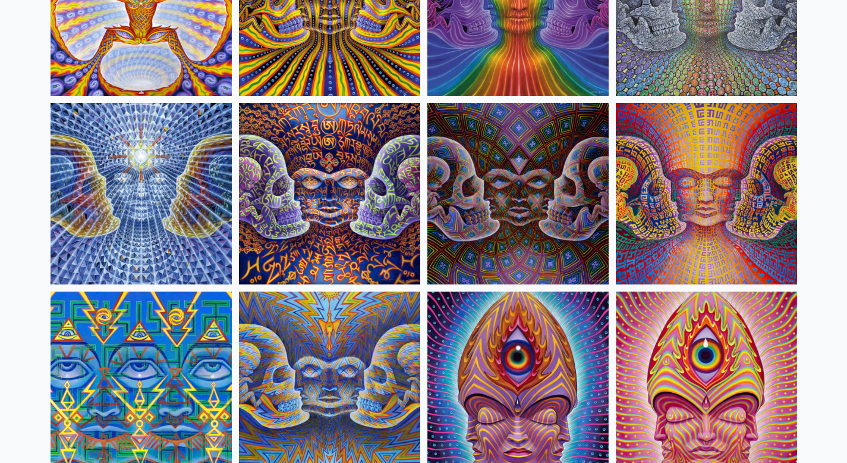
scroll to position [5670, 0]
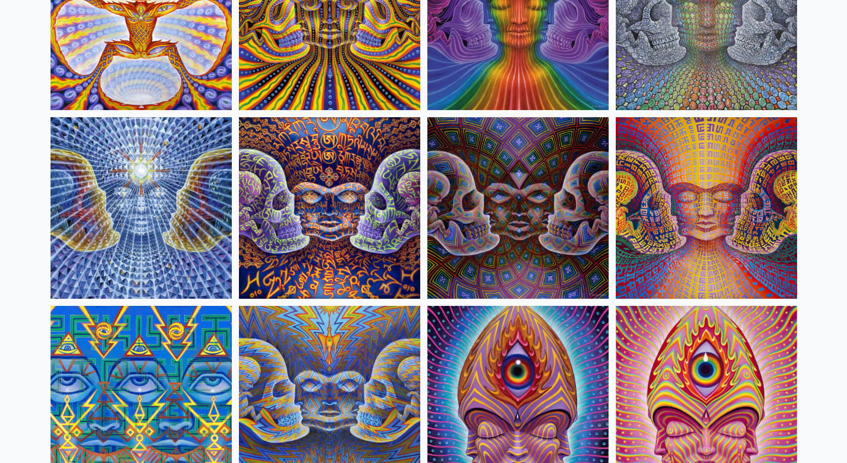
click at [339, 187] on img at bounding box center [329, 207] width 181 height 181
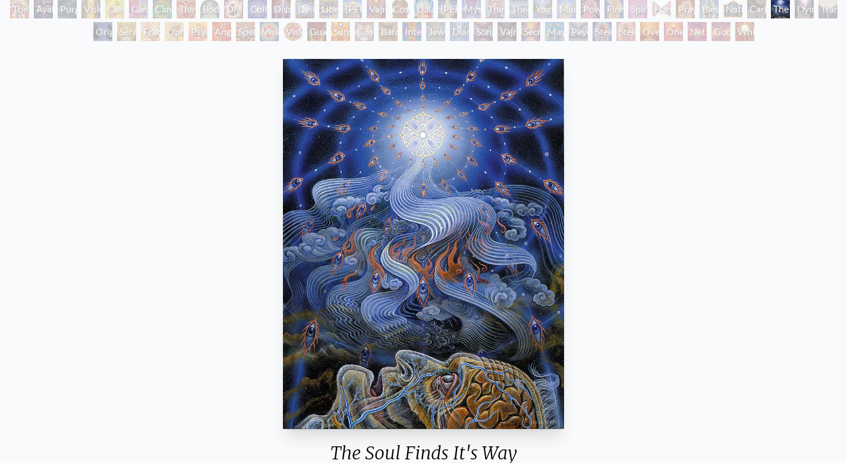
scroll to position [124, 0]
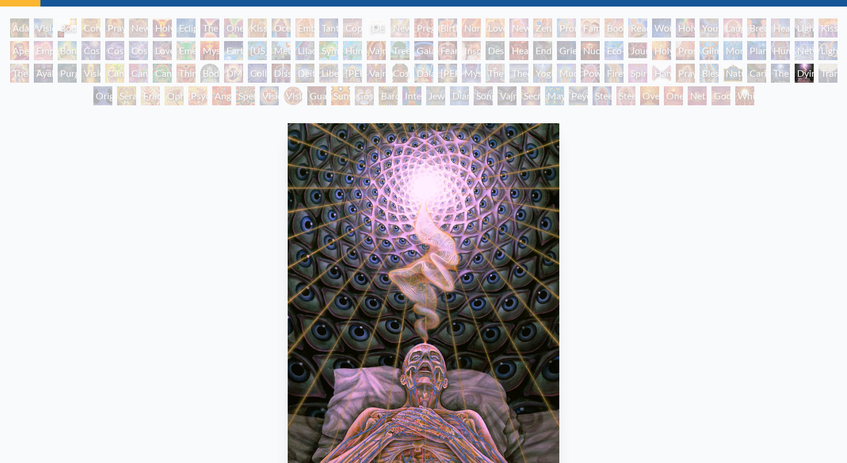
scroll to position [54, 0]
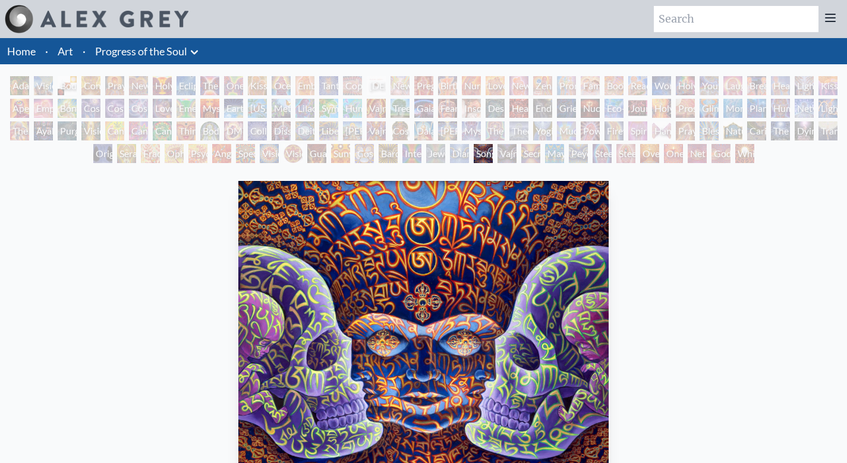
click at [158, 84] on div "Holy Grail" at bounding box center [162, 85] width 19 height 19
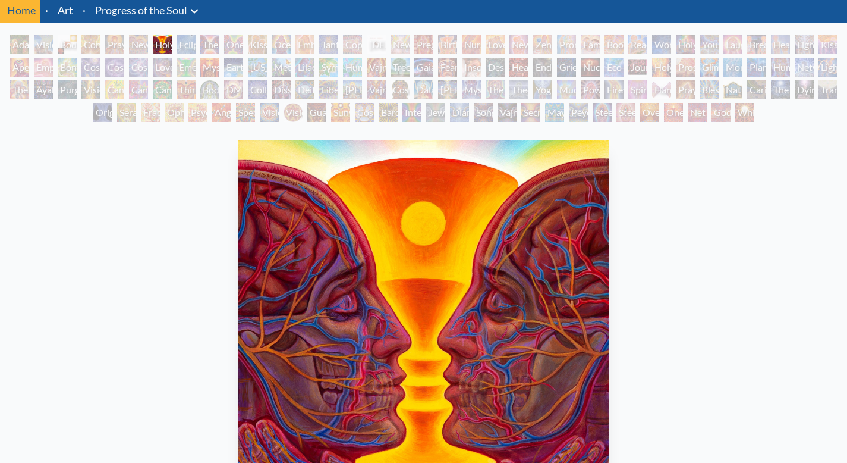
scroll to position [40, 0]
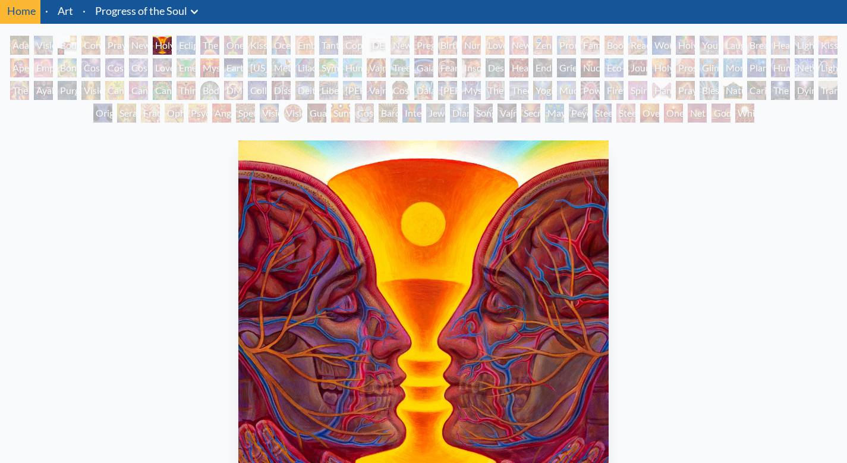
click at [750, 115] on div "White Light" at bounding box center [745, 112] width 19 height 19
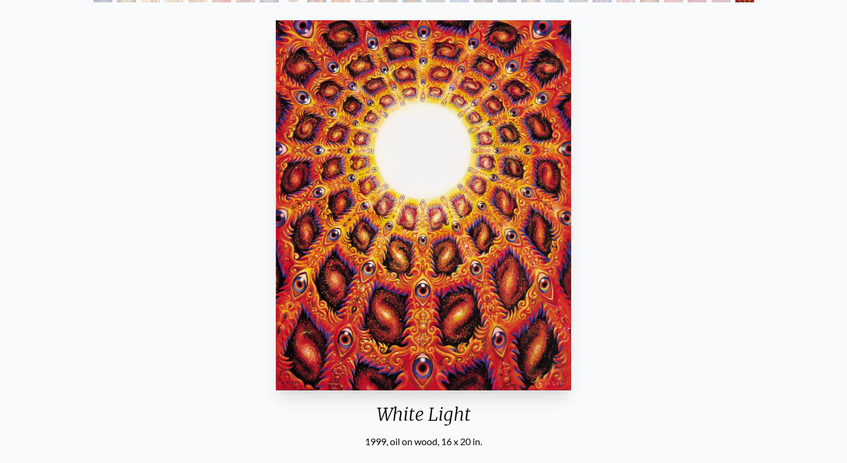
scroll to position [161, 0]
